Goal: Check status: Check status

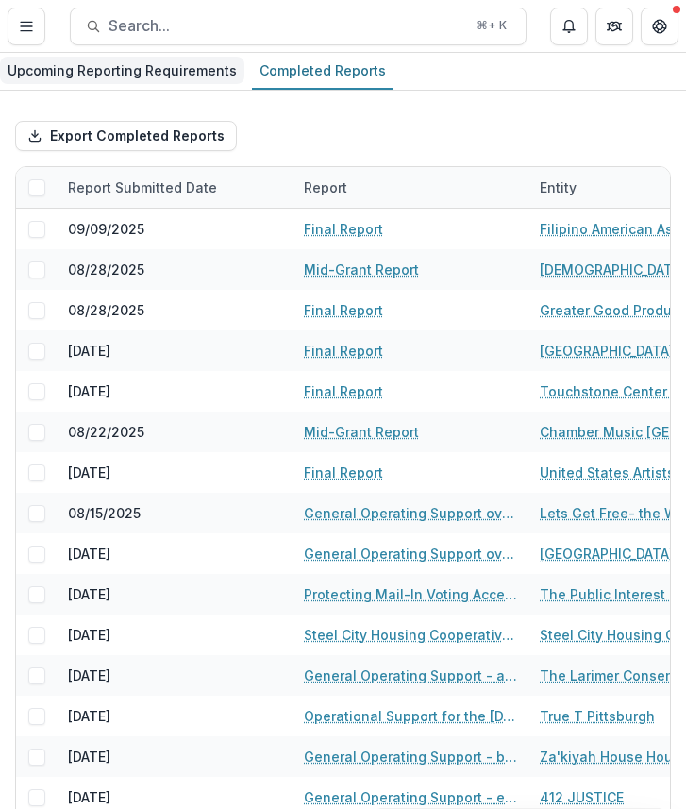
click at [163, 58] on div "Upcoming Reporting Requirements" at bounding box center [122, 70] width 244 height 27
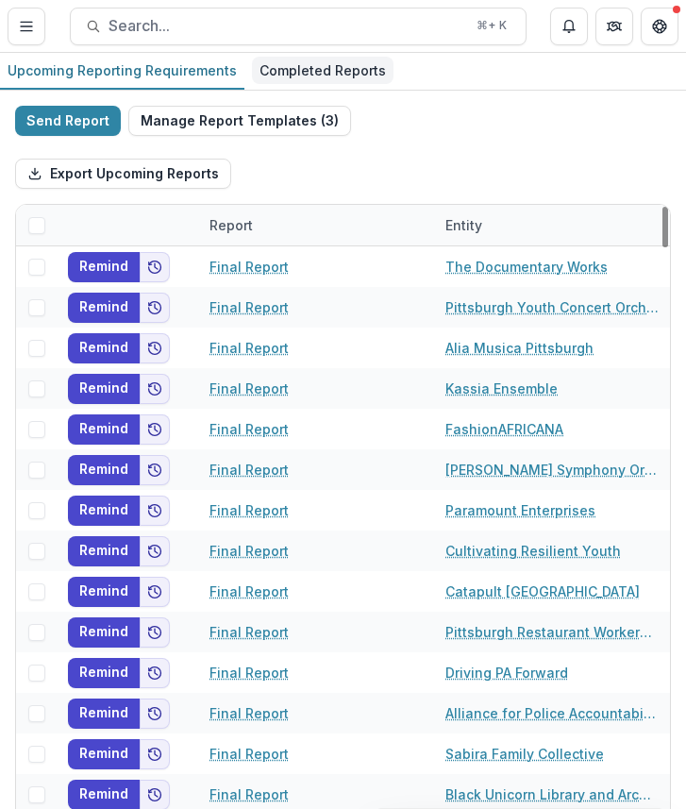
click at [309, 72] on div "Completed Reports" at bounding box center [323, 70] width 142 height 27
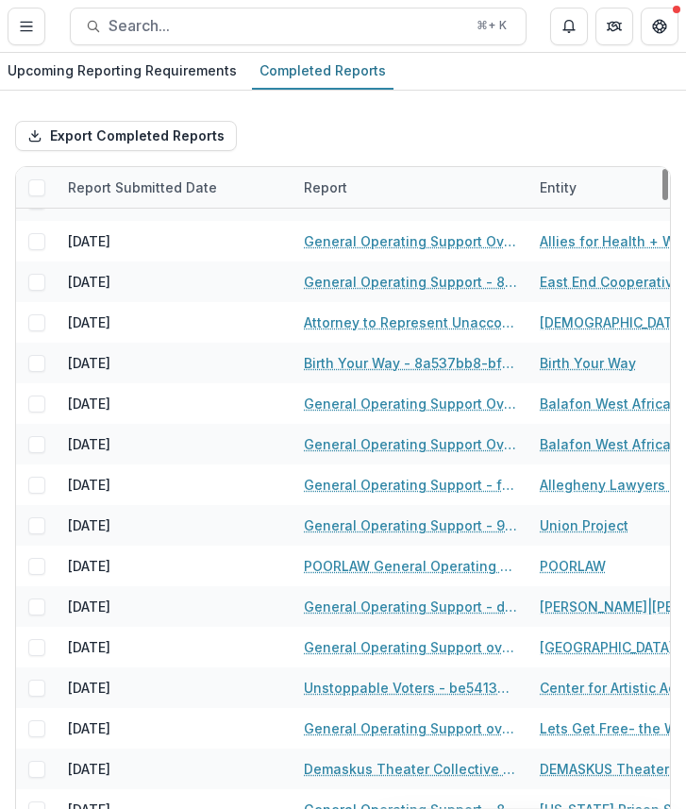
scroll to position [2908, 0]
